Goal: Task Accomplishment & Management: Complete application form

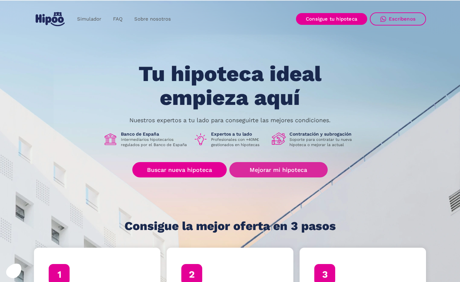
click at [258, 171] on link "Mejorar mi hipoteca" at bounding box center [278, 169] width 98 height 15
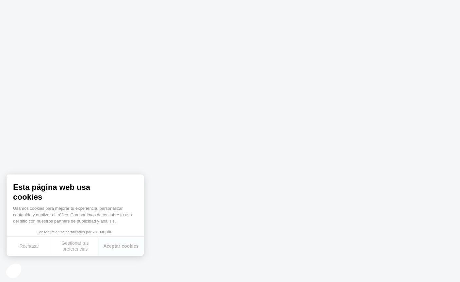
click at [110, 250] on button "Aceptar cookies" at bounding box center [121, 245] width 46 height 19
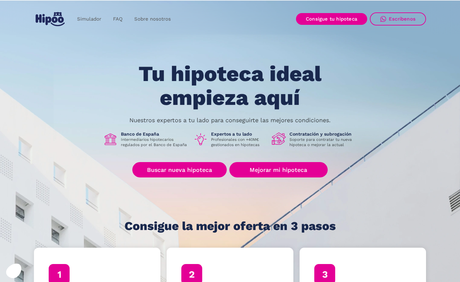
click at [271, 170] on link "Mejorar mi hipoteca" at bounding box center [278, 169] width 98 height 15
